Goal: Task Accomplishment & Management: Manage account settings

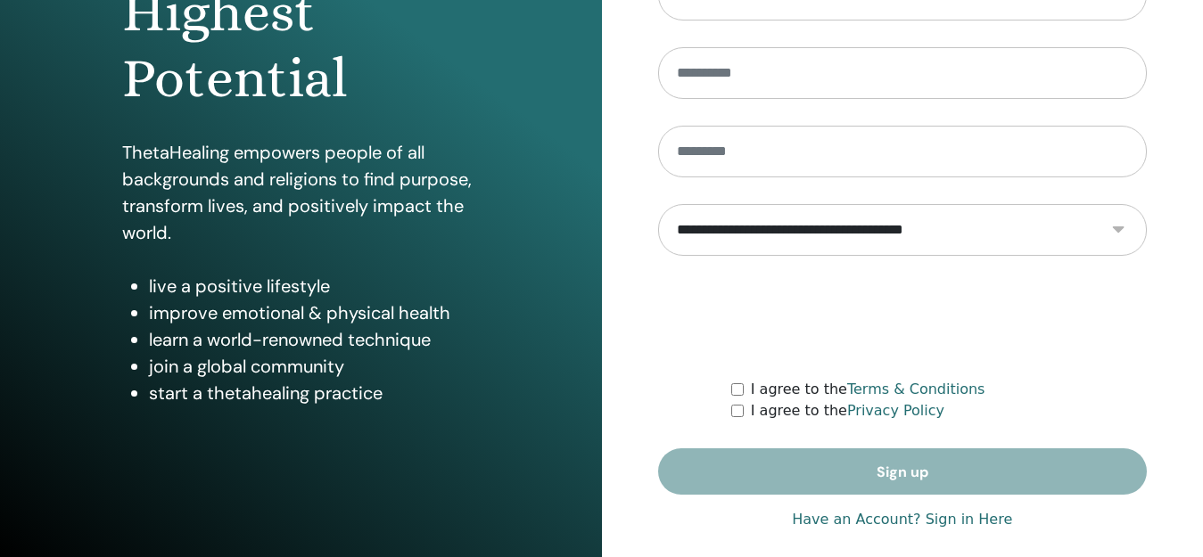
scroll to position [299, 0]
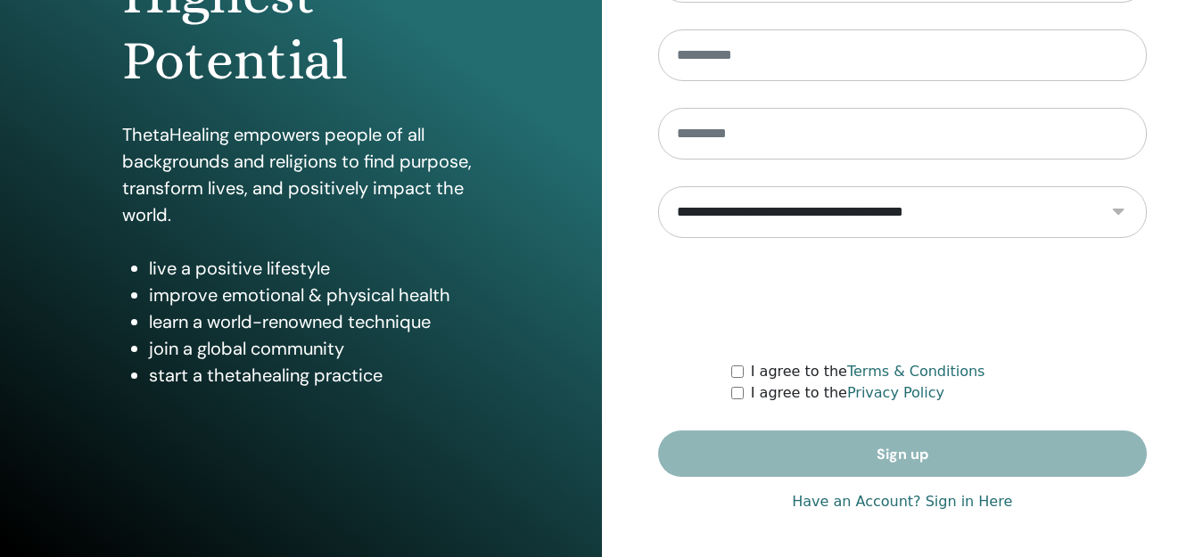
click at [880, 506] on link "Have an Account? Sign in Here" at bounding box center [902, 501] width 220 height 21
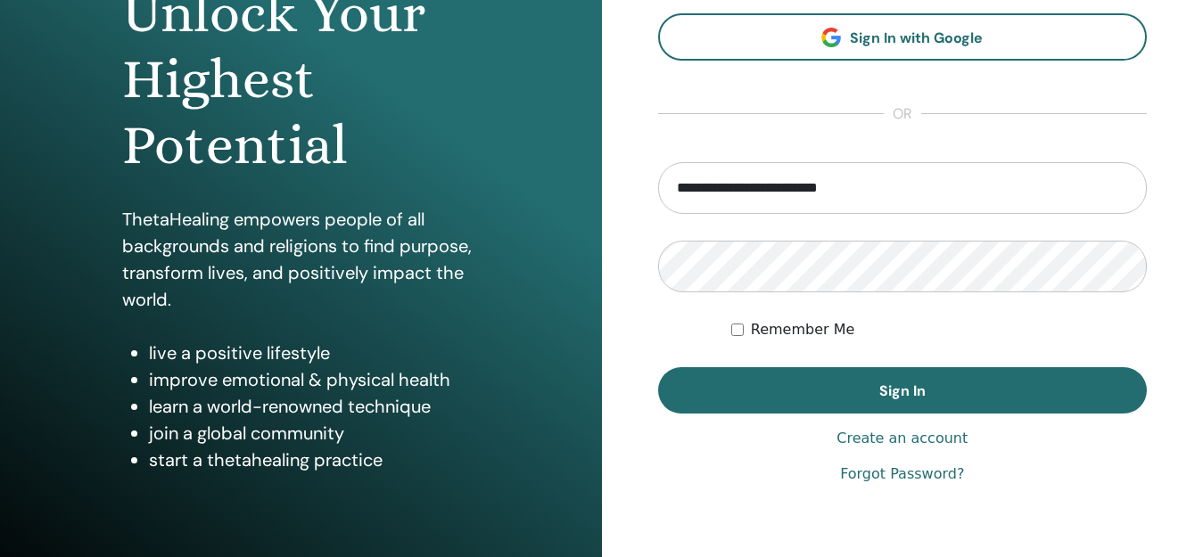
scroll to position [217, 0]
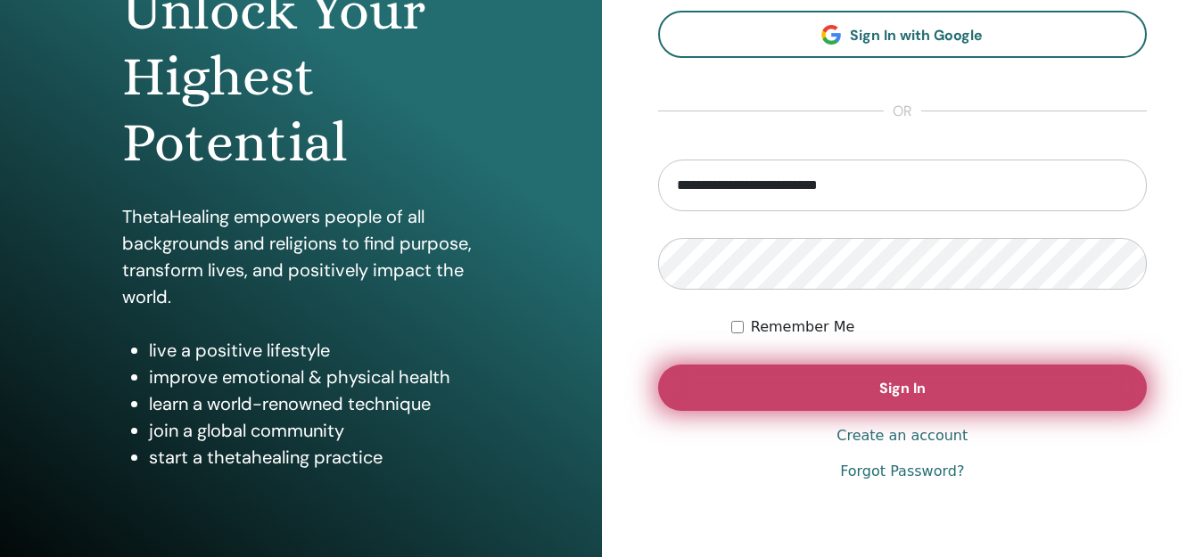
click at [890, 382] on span "Sign In" at bounding box center [902, 388] width 46 height 19
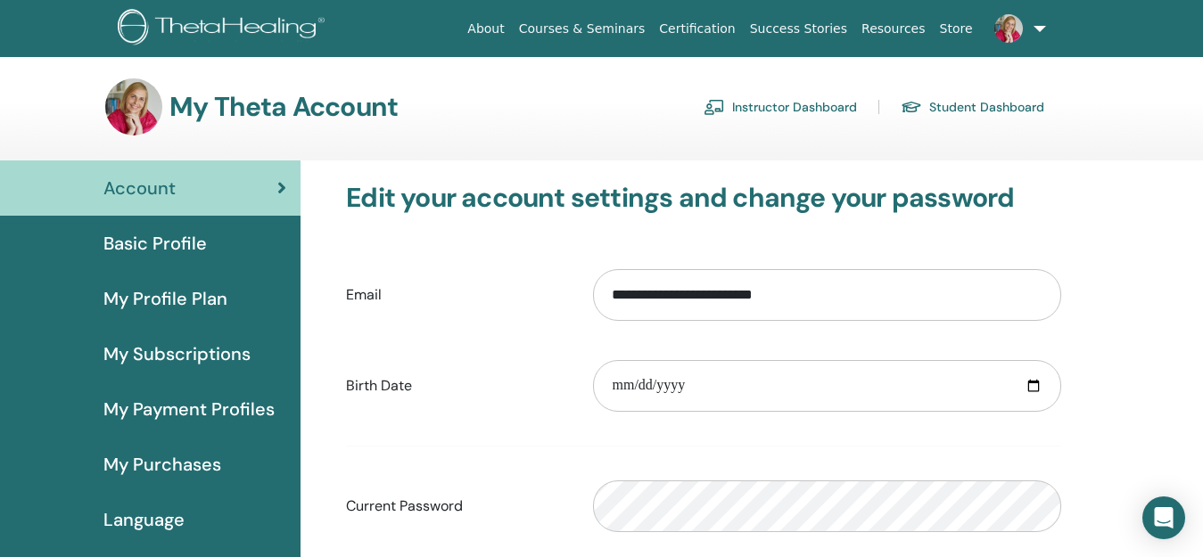
click at [800, 101] on link "Instructor Dashboard" at bounding box center [780, 107] width 153 height 29
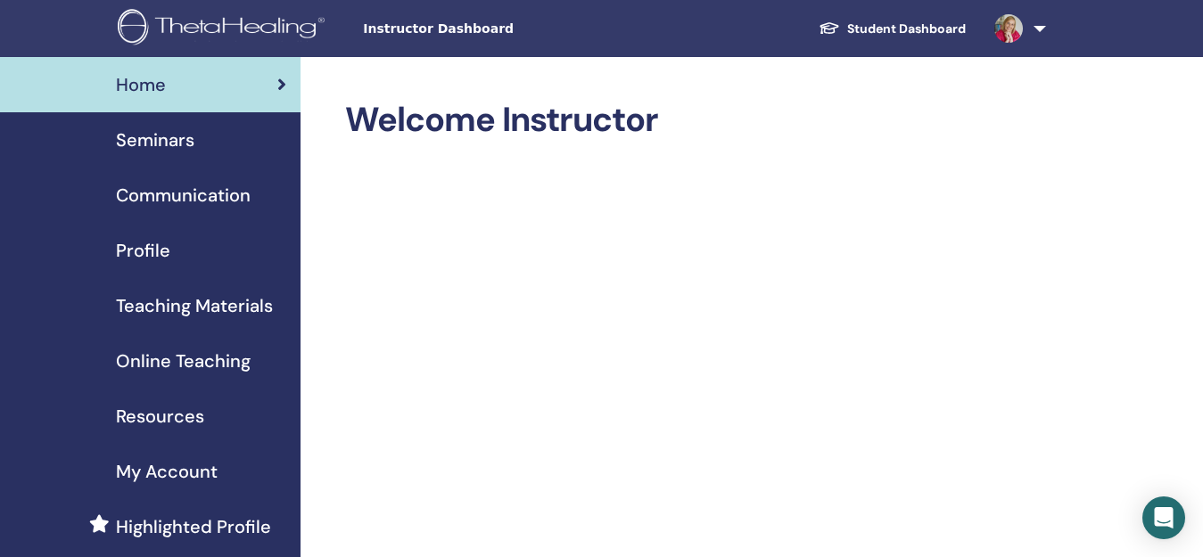
click at [185, 137] on span "Seminars" at bounding box center [155, 140] width 78 height 27
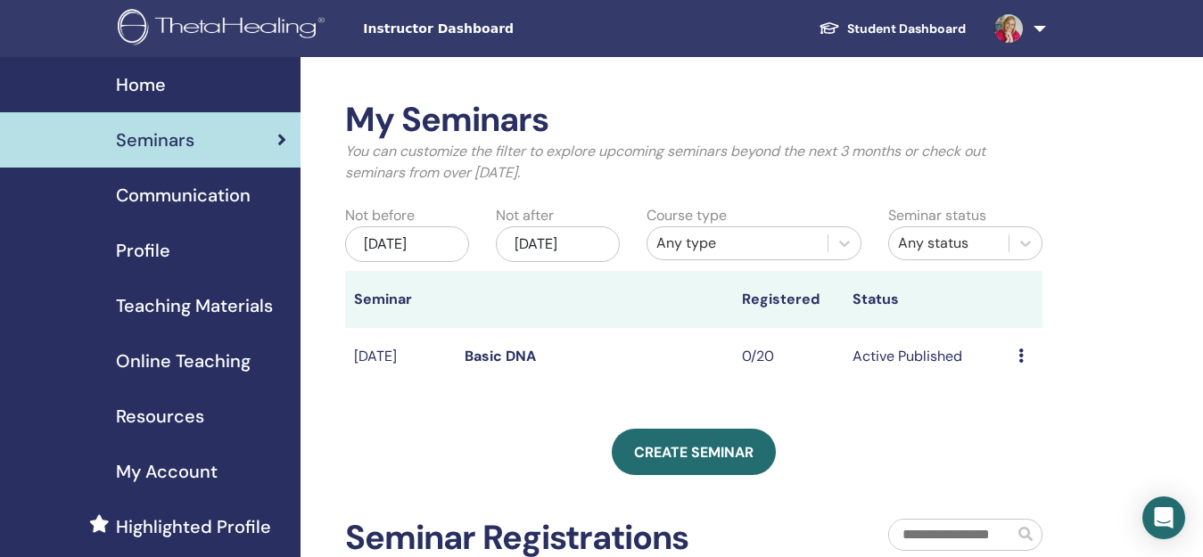
click at [1022, 363] on icon at bounding box center [1020, 356] width 5 height 14
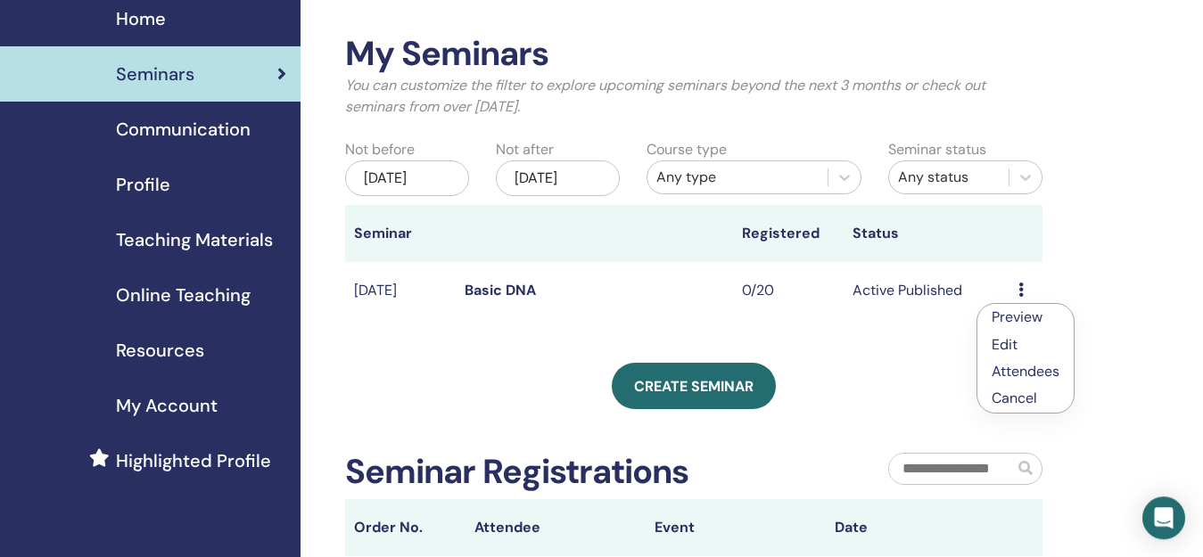
scroll to position [63, 0]
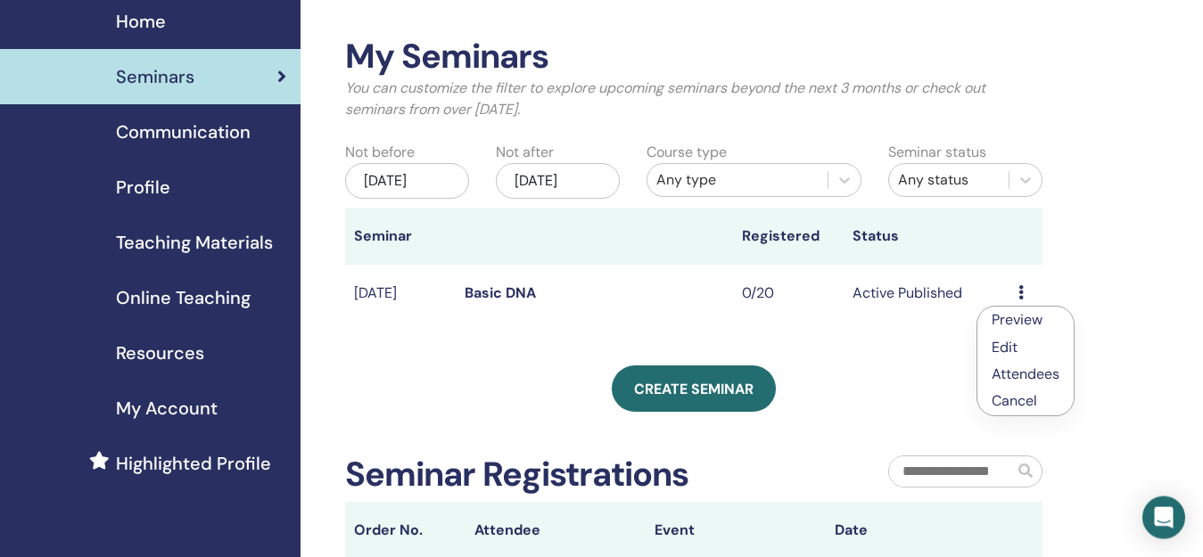
click at [228, 126] on span "Communication" at bounding box center [183, 132] width 135 height 27
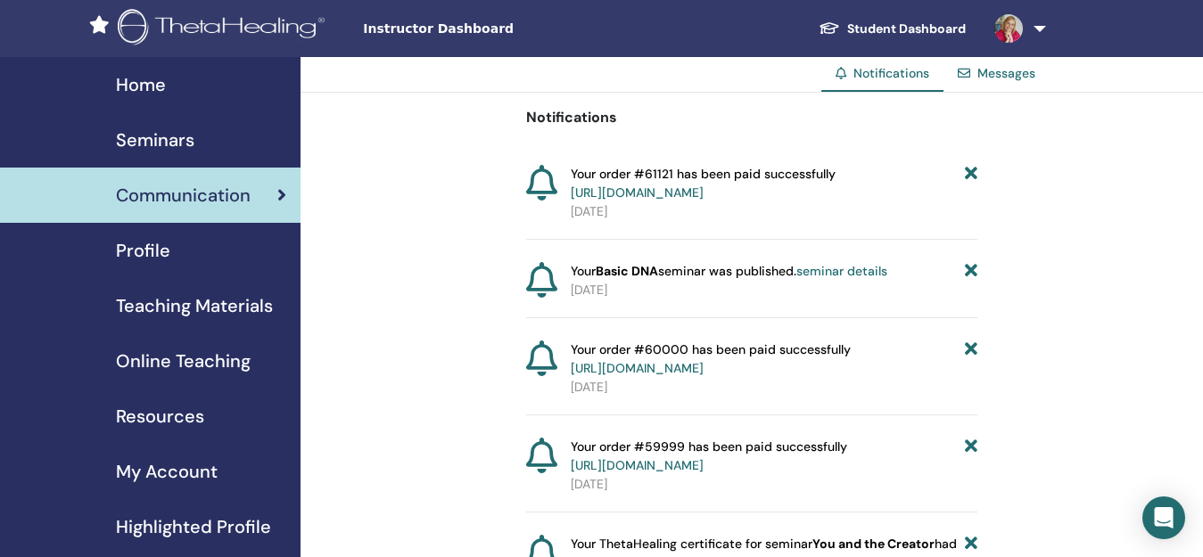
click at [1004, 82] on div "Messages" at bounding box center [996, 73] width 106 height 33
click at [1004, 72] on link "Messages" at bounding box center [1006, 73] width 58 height 16
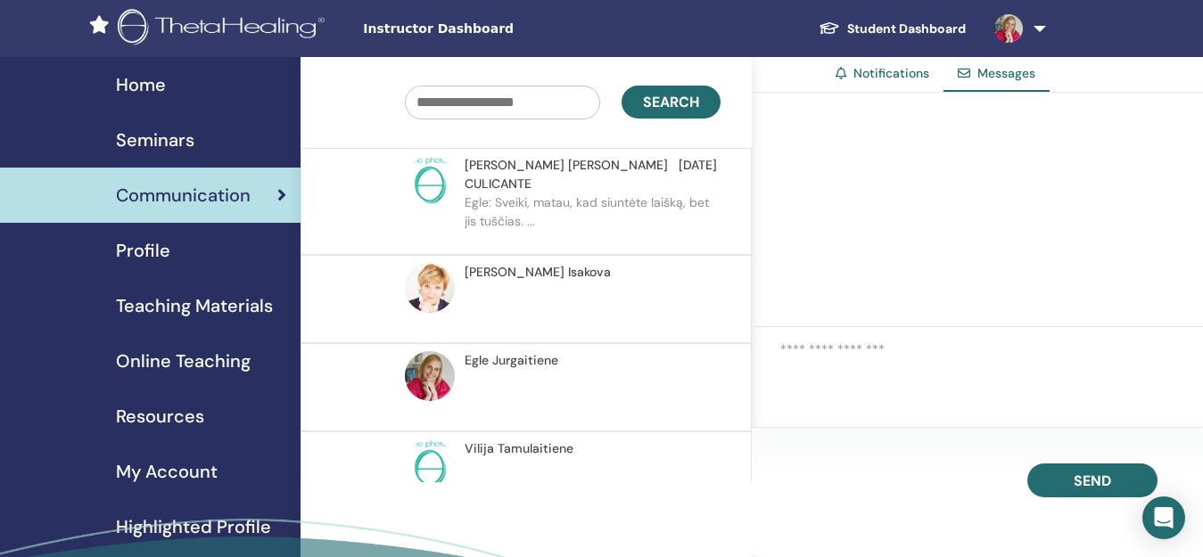
click at [182, 309] on span "Teaching Materials" at bounding box center [194, 305] width 157 height 27
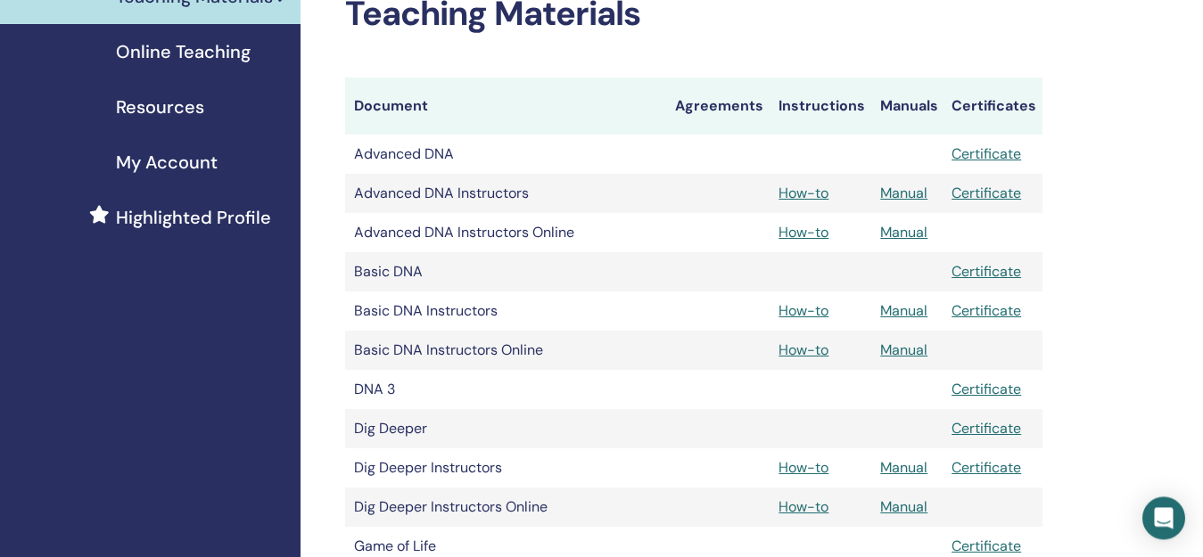
scroll to position [260, 0]
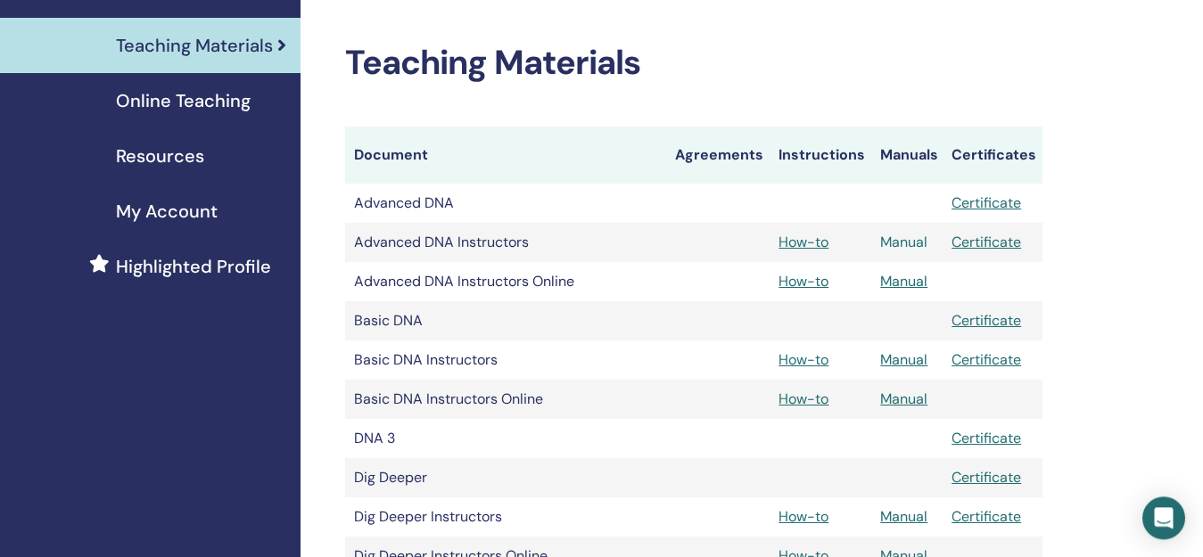
click at [912, 242] on link "Manual" at bounding box center [903, 242] width 47 height 19
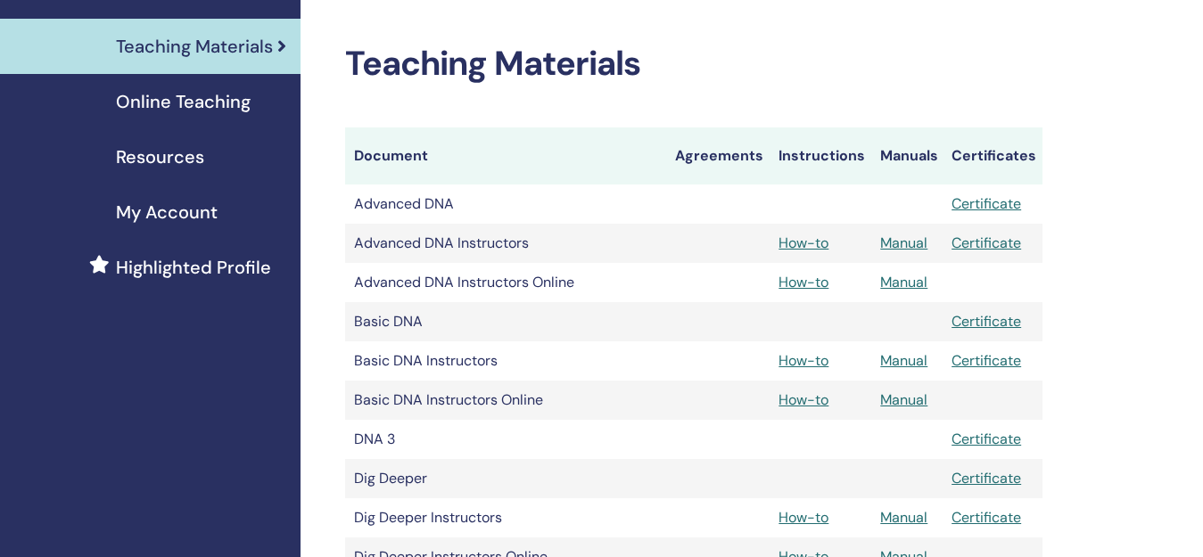
scroll to position [259, 0]
click at [185, 210] on span "My Account" at bounding box center [167, 212] width 102 height 27
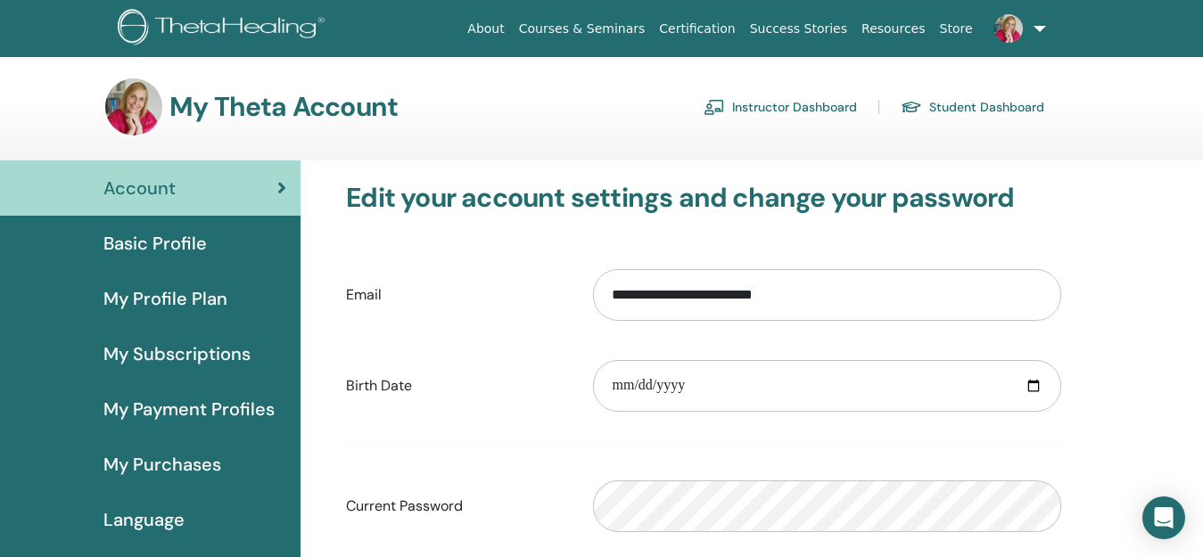
click at [808, 103] on link "Instructor Dashboard" at bounding box center [780, 107] width 153 height 29
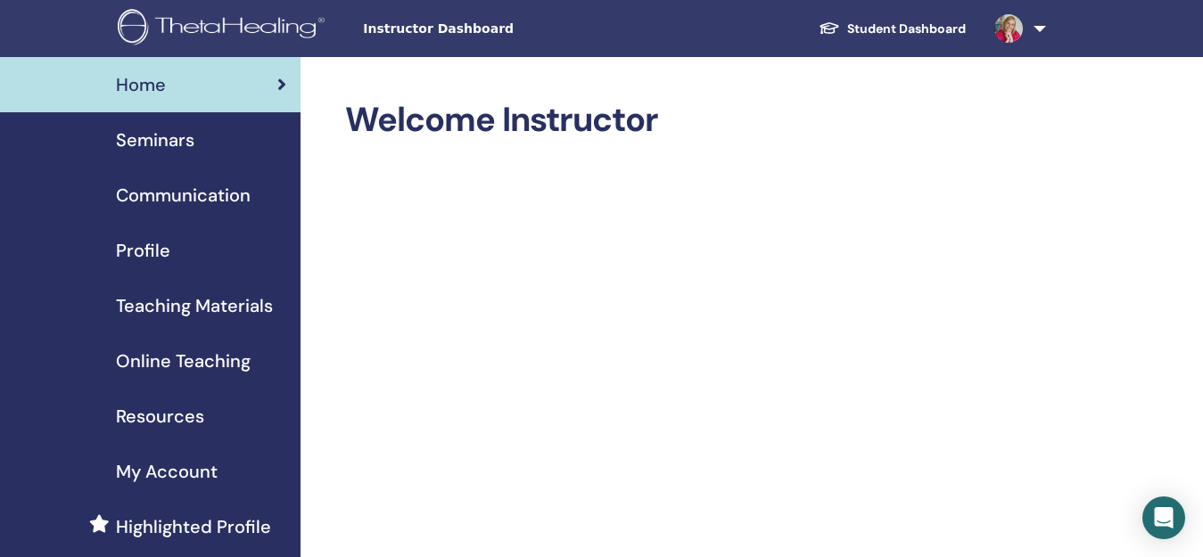
click at [181, 144] on span "Seminars" at bounding box center [155, 140] width 78 height 27
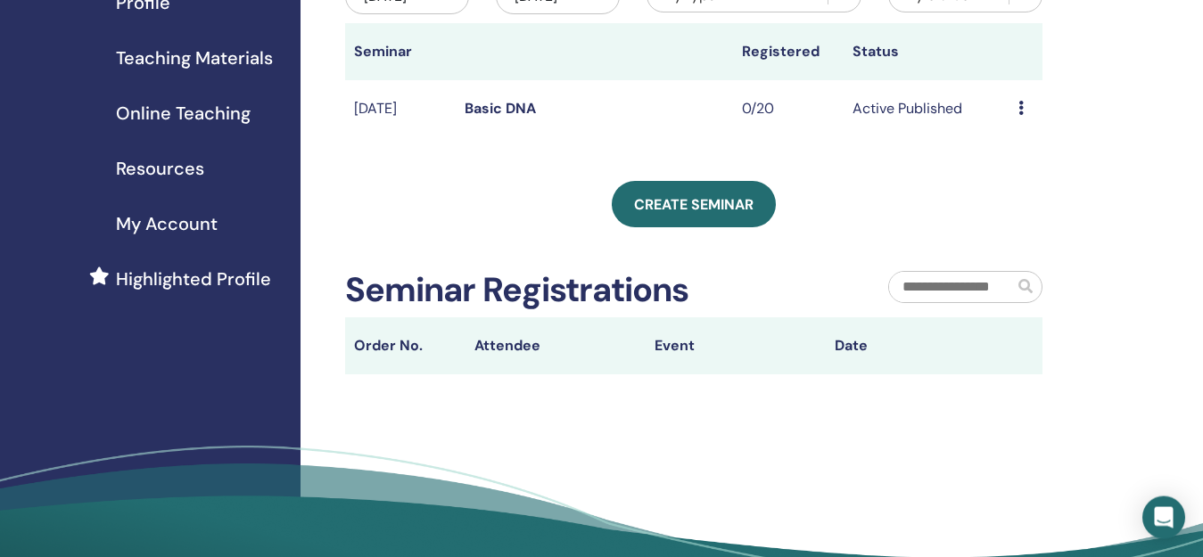
scroll to position [252, 0]
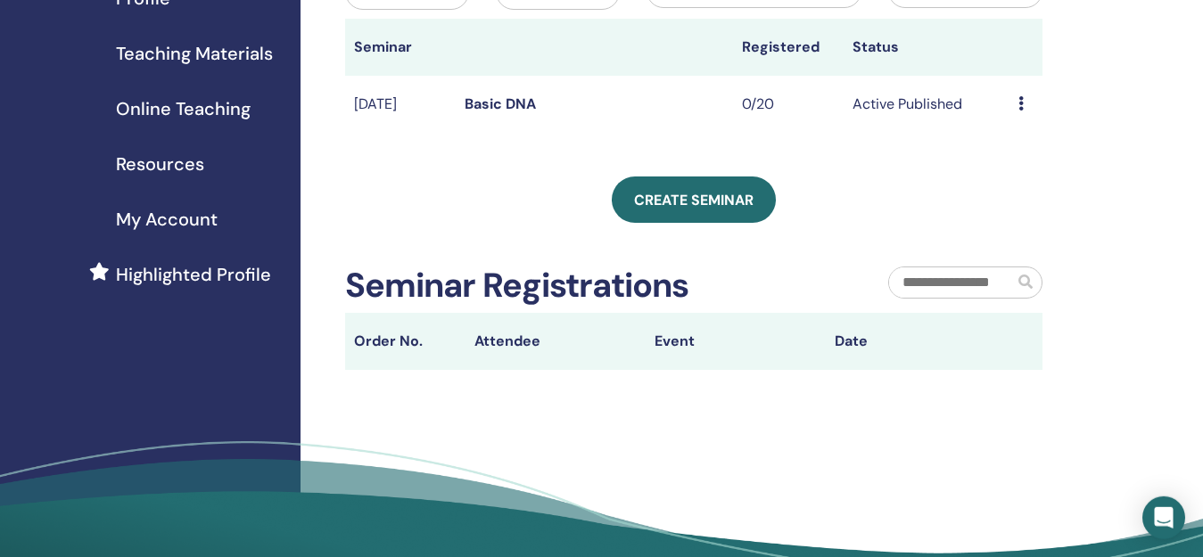
click at [501, 113] on link "Basic DNA" at bounding box center [500, 104] width 71 height 19
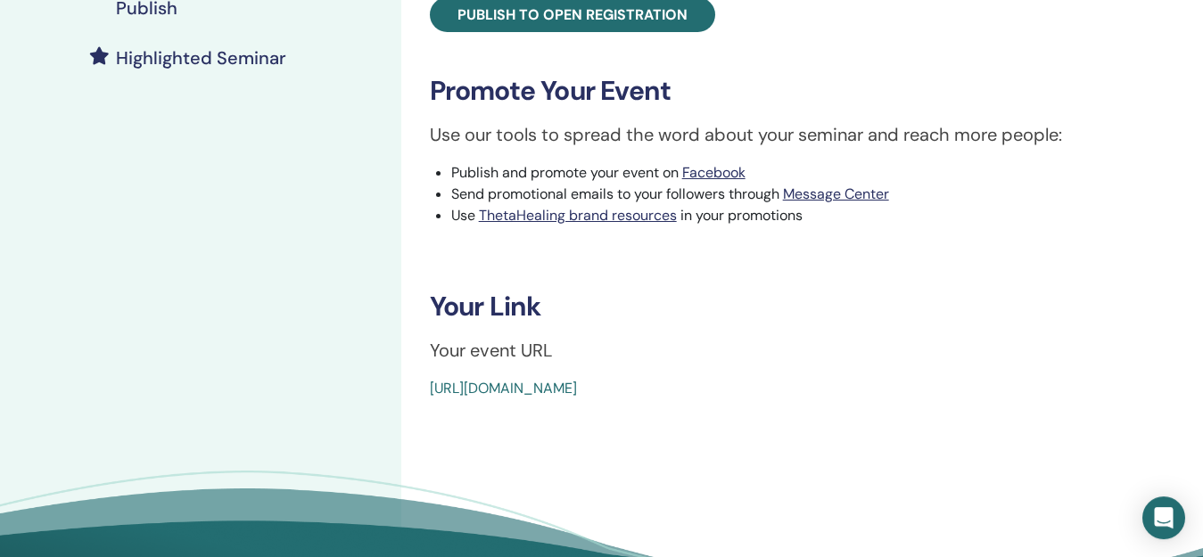
scroll to position [484, 0]
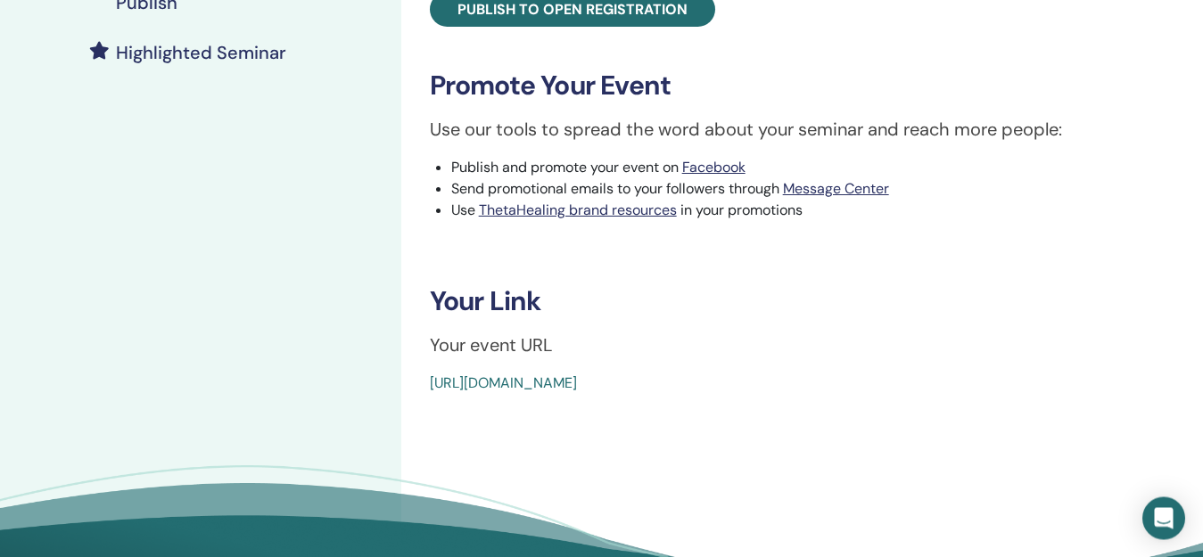
drag, startPoint x: 821, startPoint y: 386, endPoint x: 423, endPoint y: 392, distance: 398.7
click at [423, 392] on div "Basic DNA Event Type Online Event Status Active Published Registrations 0/20 Pu…" at bounding box center [802, 5] width 780 height 778
copy link "[URL][DOMAIN_NAME]"
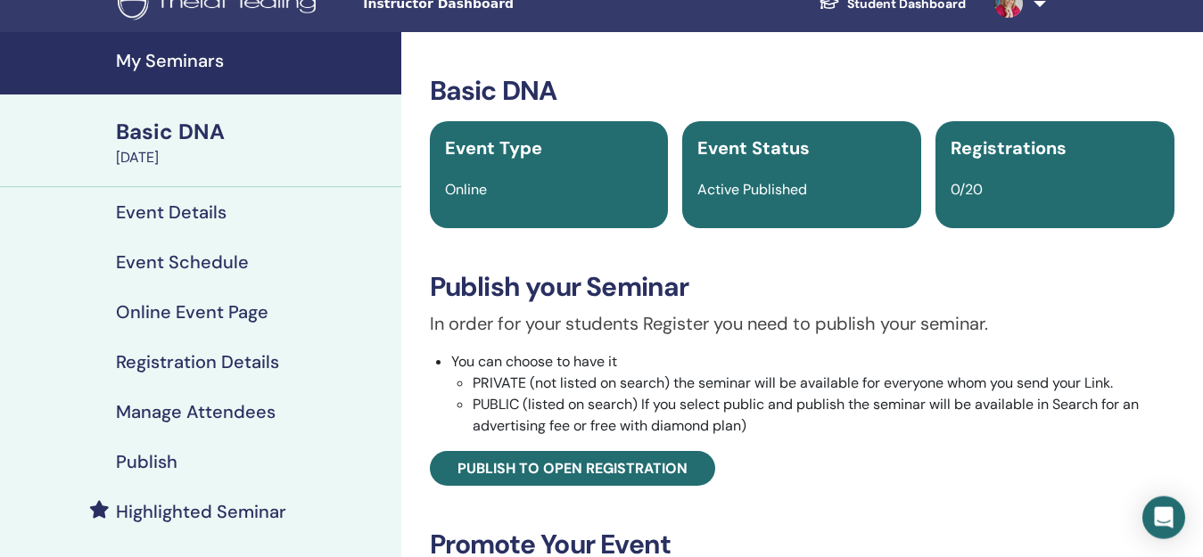
scroll to position [0, 0]
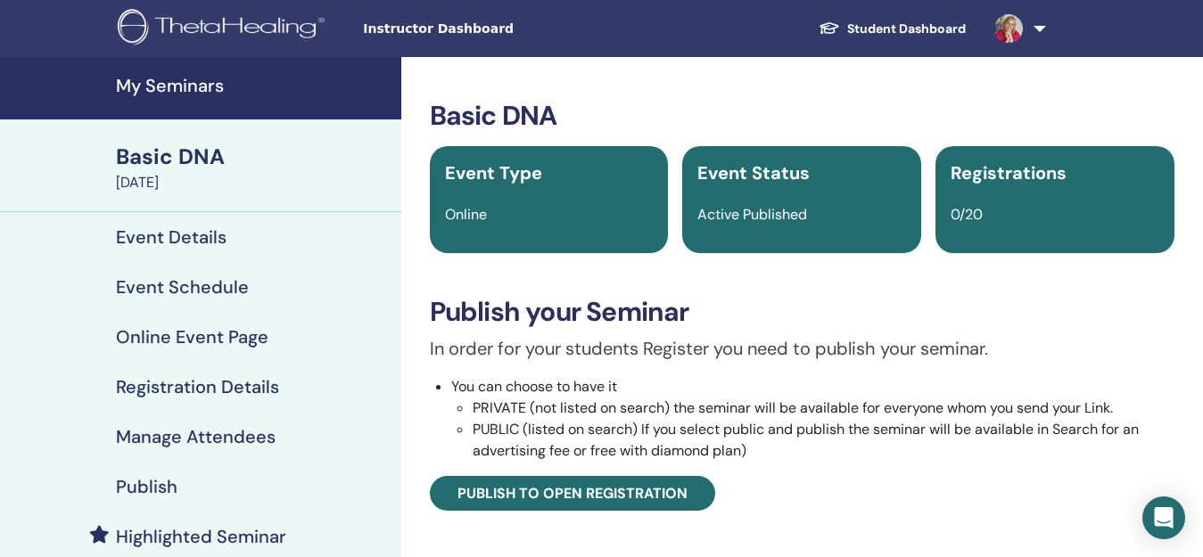
click at [257, 383] on h4 "Registration Details" at bounding box center [197, 386] width 163 height 21
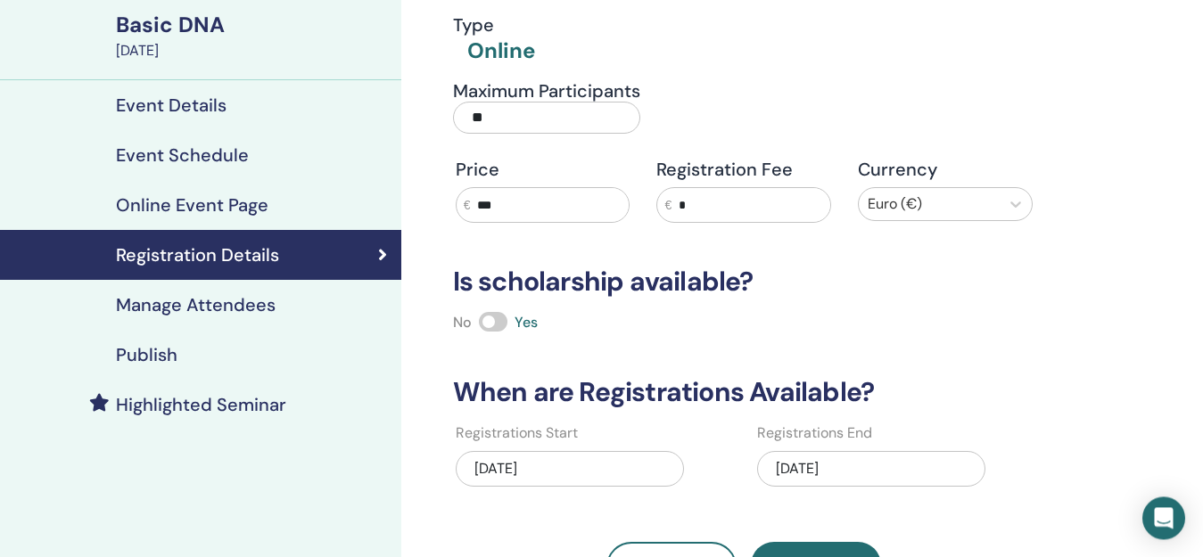
scroll to position [86, 0]
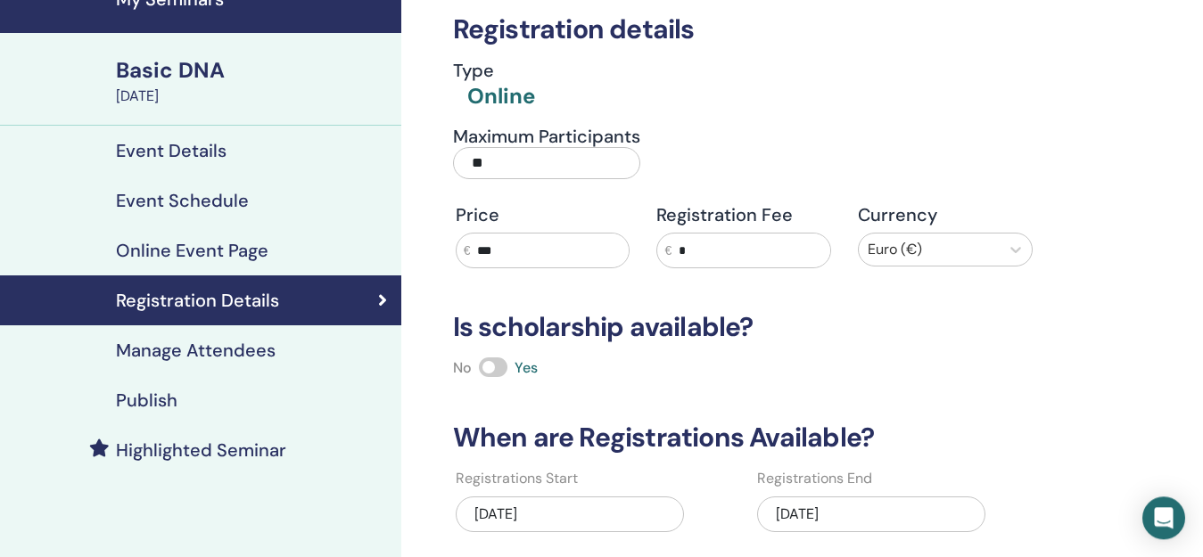
click at [232, 348] on h4 "Manage Attendees" at bounding box center [196, 350] width 160 height 21
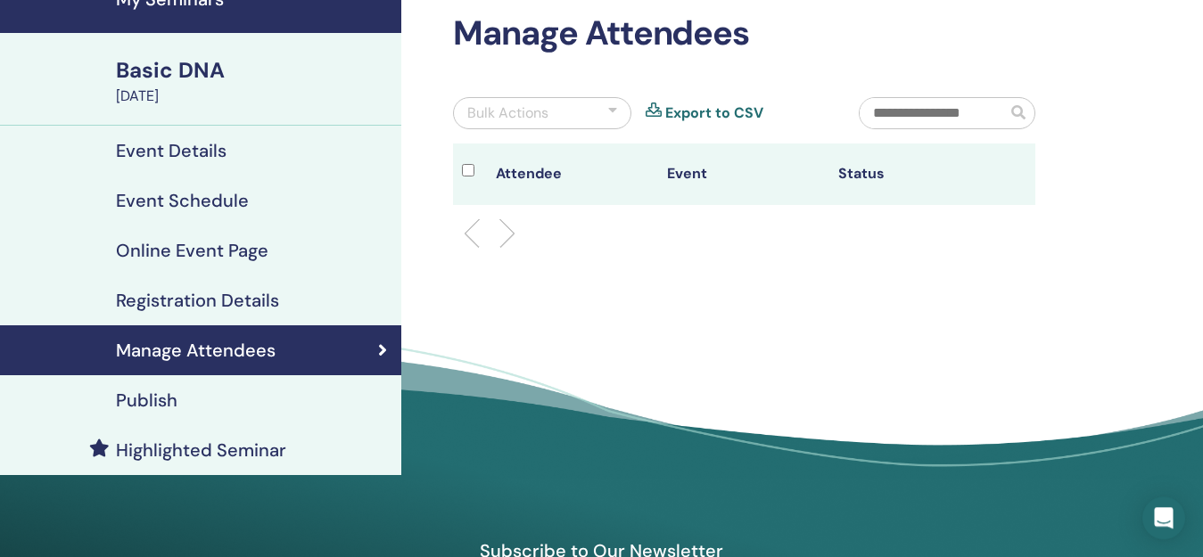
click at [158, 400] on h4 "Publish" at bounding box center [147, 400] width 62 height 21
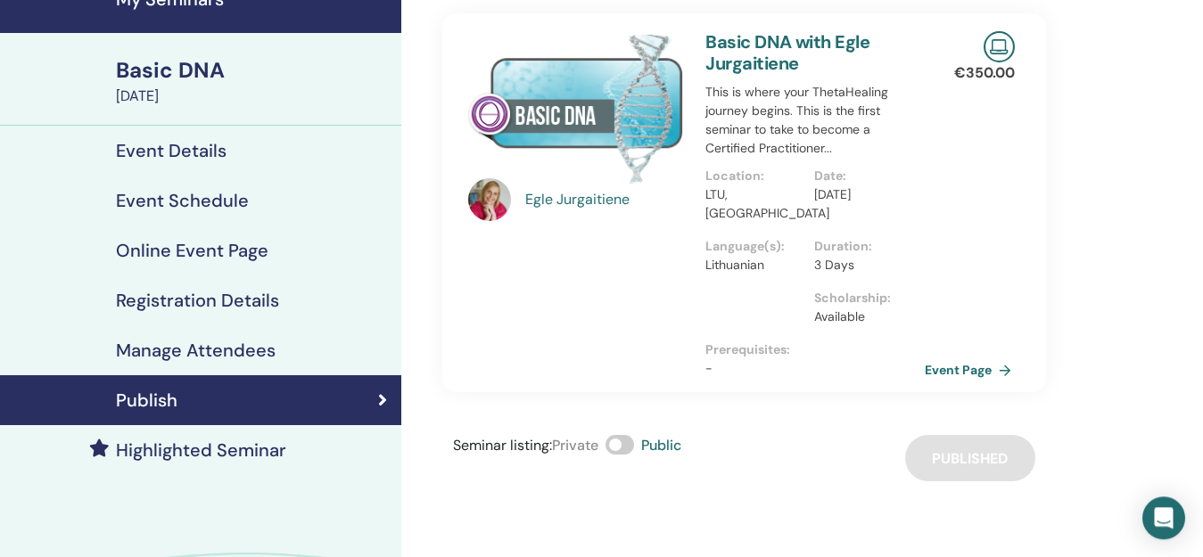
click at [988, 367] on link "Event Page" at bounding box center [972, 370] width 94 height 27
